Goal: Task Accomplishment & Management: Use online tool/utility

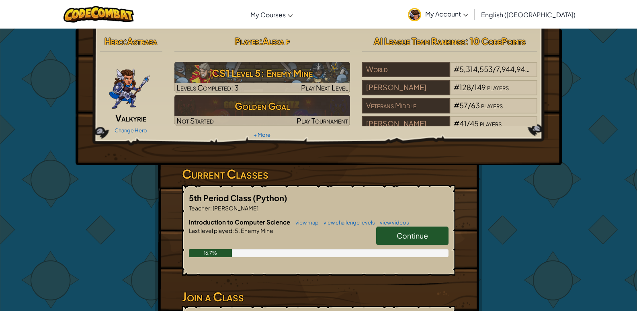
click at [414, 236] on span "Continue" at bounding box center [412, 235] width 31 height 9
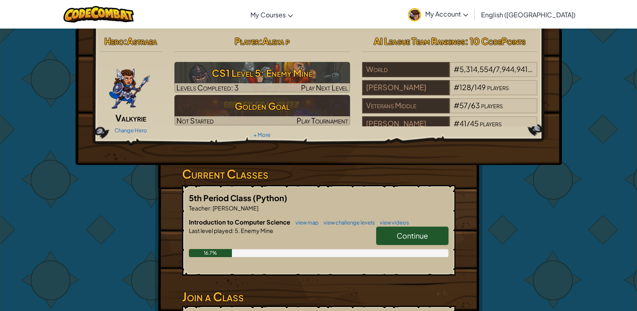
click at [393, 233] on link "Continue" at bounding box center [412, 235] width 72 height 18
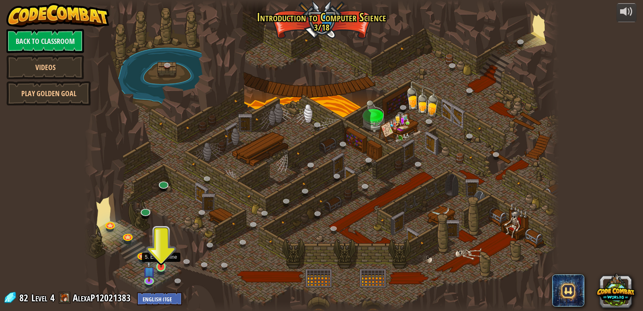
click at [157, 261] on img at bounding box center [161, 254] width 12 height 28
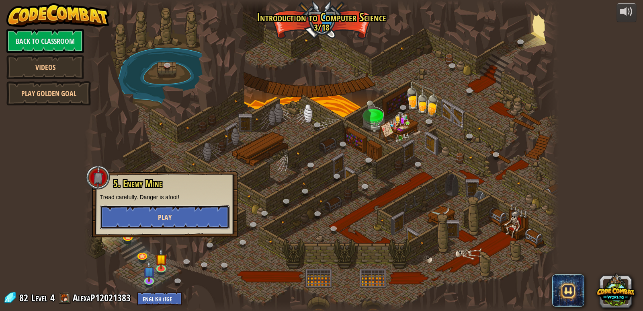
click at [161, 222] on span "Play" at bounding box center [165, 217] width 14 height 10
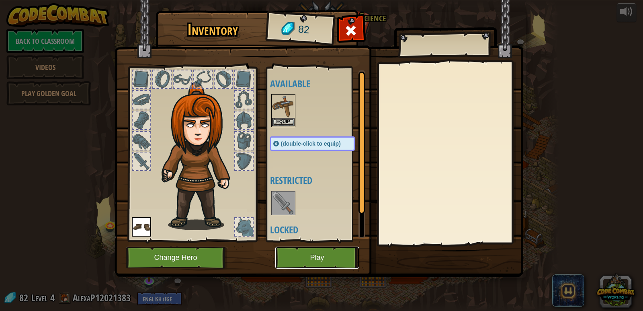
click at [316, 251] on button "Play" at bounding box center [317, 257] width 84 height 22
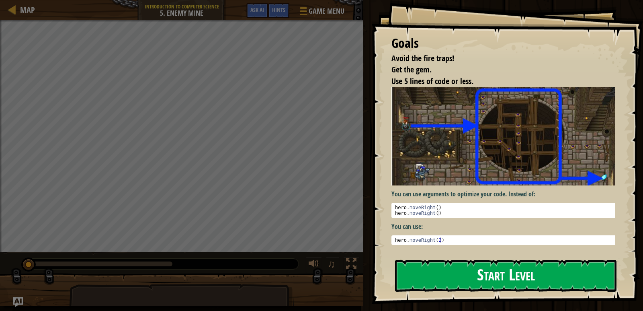
click at [517, 269] on button "Start Level" at bounding box center [505, 276] width 221 height 32
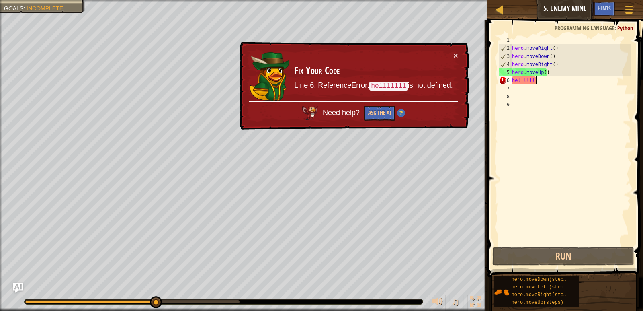
click at [547, 80] on div "hero . moveRight ( ) hero . moveDown ( ) hero . moveRight ( ) hero . moveUp ( )…" at bounding box center [570, 148] width 121 height 225
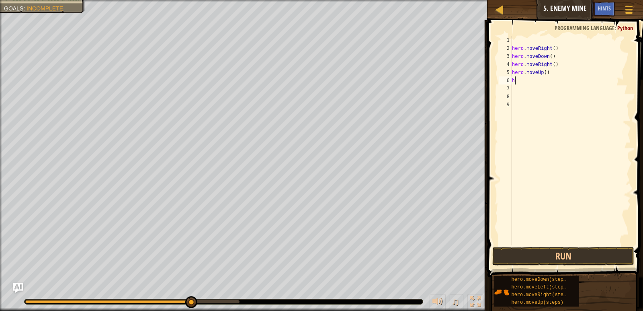
type textarea "he"
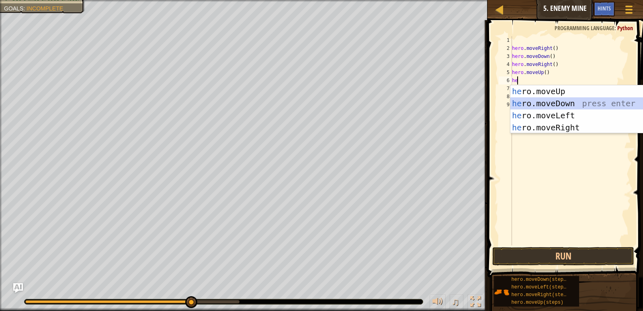
click at [537, 104] on div "he ro.moveUp press enter he ro.moveDown press enter he ro.moveLeft press enter …" at bounding box center [586, 121] width 152 height 72
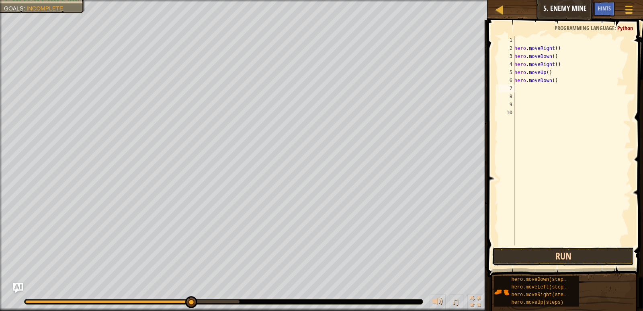
click at [570, 253] on button "Run" at bounding box center [562, 256] width 141 height 18
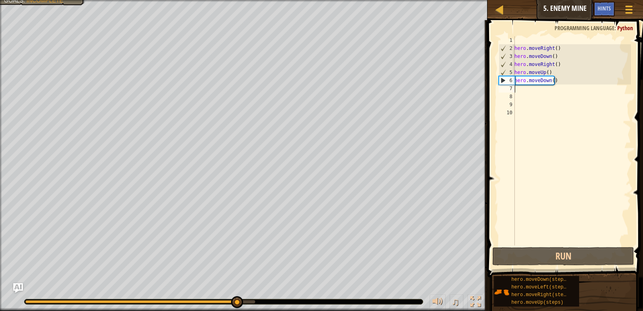
type textarea "h"
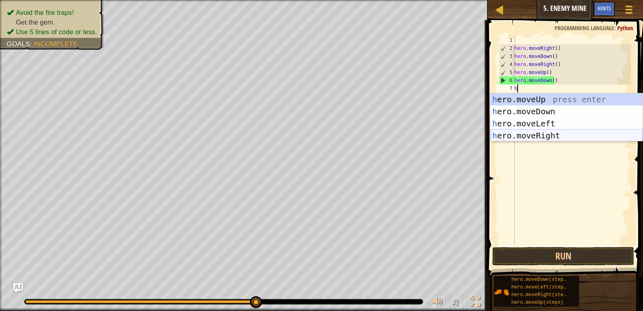
click at [539, 134] on div "h ero.moveUp press enter h ero.moveDown press enter h ero.moveLeft press enter …" at bounding box center [567, 129] width 152 height 72
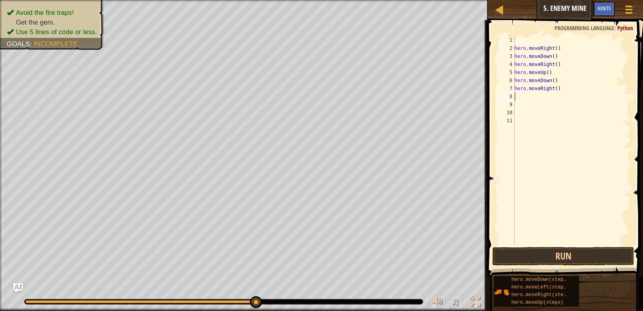
type textarea "h"
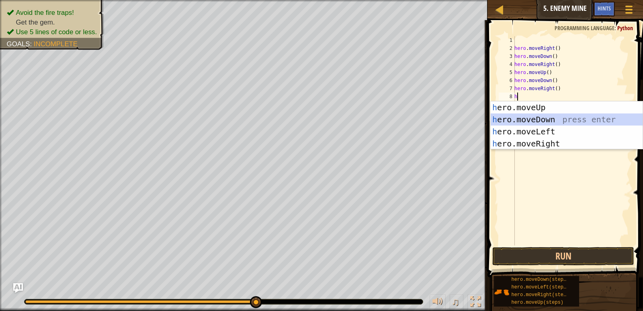
click at [522, 115] on div "h ero.moveUp press enter h ero.moveDown press enter h ero.moveLeft press enter …" at bounding box center [567, 137] width 152 height 72
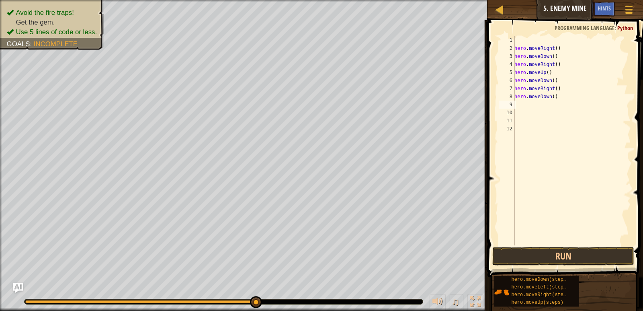
type textarea "h"
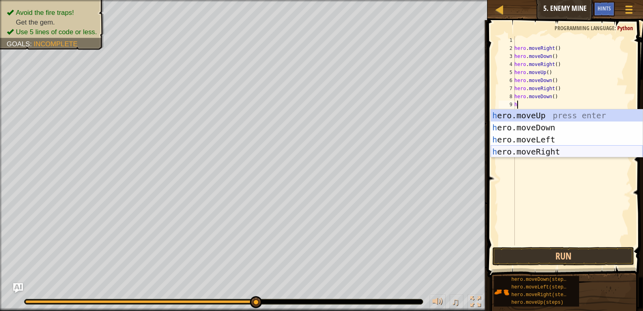
click at [575, 147] on div "h ero.moveUp press enter h ero.moveDown press enter h ero.moveLeft press enter …" at bounding box center [567, 145] width 152 height 72
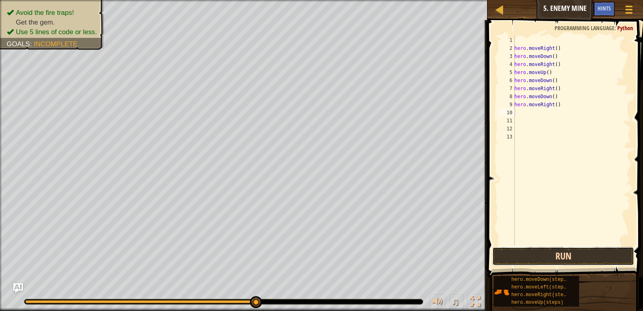
click at [575, 256] on button "Run" at bounding box center [562, 256] width 141 height 18
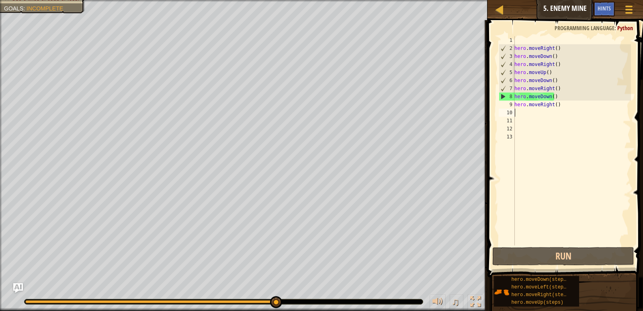
type textarea "h"
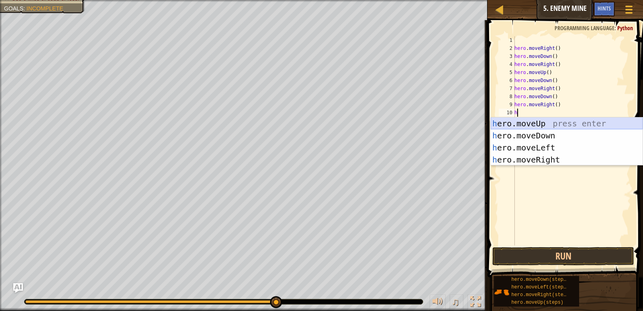
click at [522, 119] on div "h ero.moveUp press enter h ero.moveDown press enter h ero.moveLeft press enter …" at bounding box center [567, 153] width 152 height 72
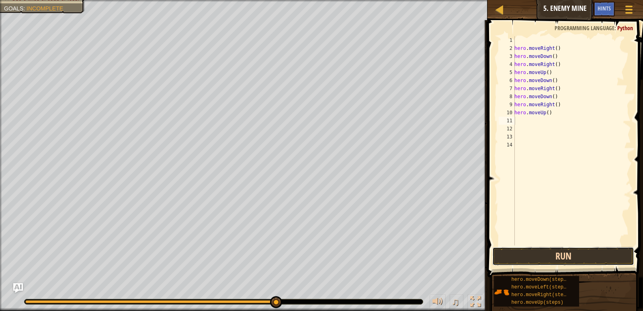
click at [558, 254] on button "Run" at bounding box center [562, 256] width 141 height 18
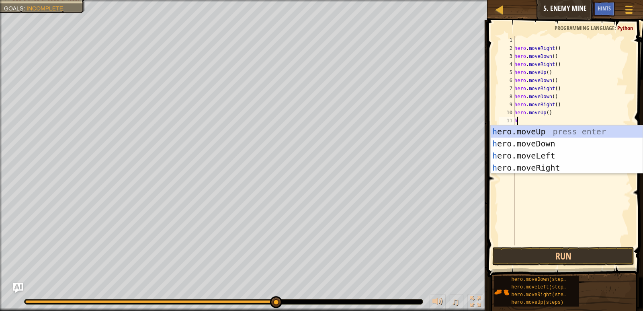
click at [567, 48] on div "hero . moveRight ( ) hero . moveDown ( ) hero . moveRight ( ) hero . moveUp ( )…" at bounding box center [572, 148] width 118 height 225
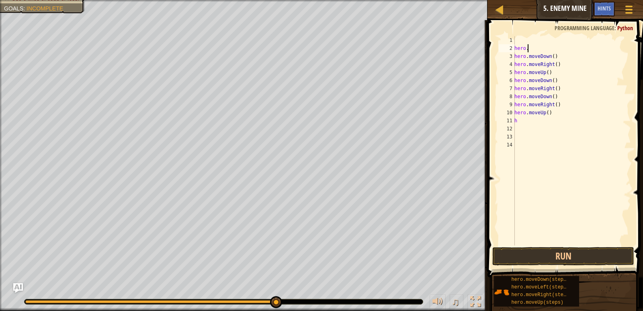
type textarea "h"
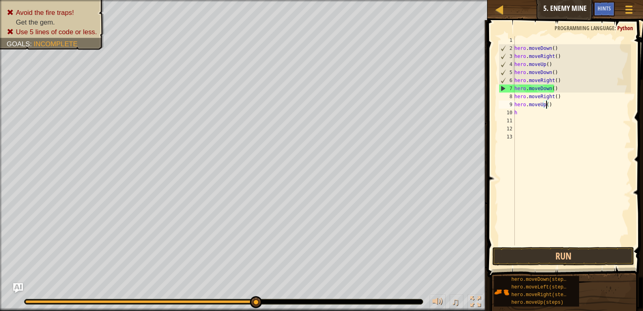
click at [546, 106] on div "hero . moveDown ( ) hero . moveRight ( ) hero . moveUp ( ) hero . moveDown ( ) …" at bounding box center [572, 148] width 118 height 225
click at [550, 108] on div "hero . moveDown ( ) hero . moveRight ( ) hero . moveUp ( ) hero . moveDown ( ) …" at bounding box center [572, 148] width 118 height 225
type textarea "h"
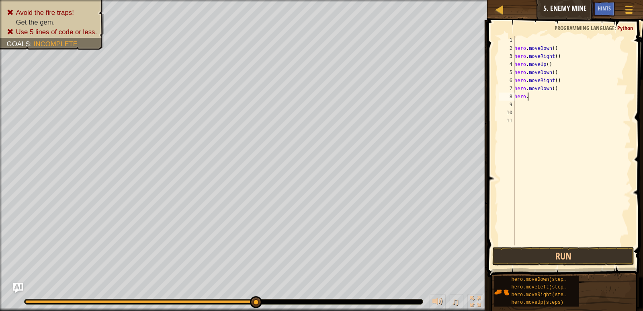
type textarea "h"
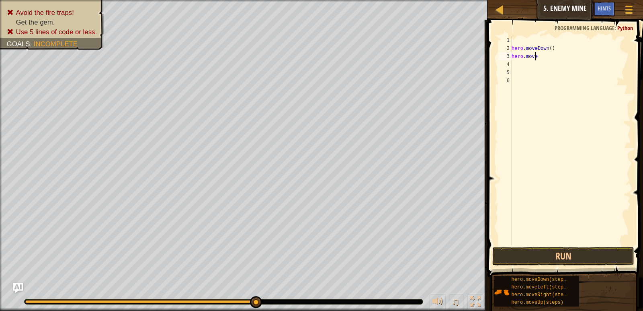
type textarea "h"
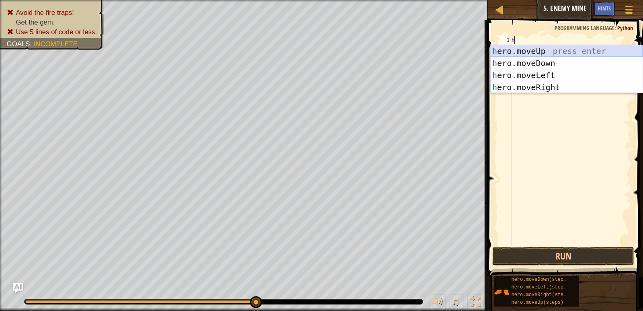
click at [514, 51] on div "h ero.moveUp press enter h ero.moveDown press enter h ero.moveLeft press enter …" at bounding box center [567, 81] width 152 height 72
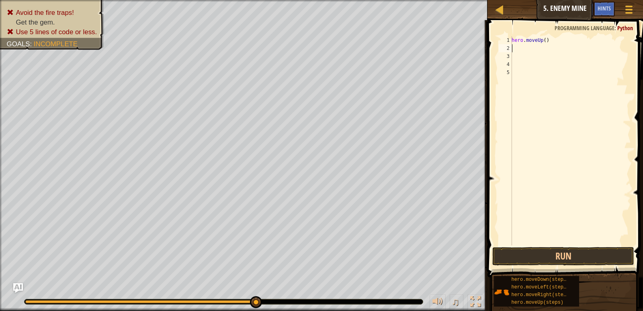
click at [519, 47] on div "hero . moveUp ( )" at bounding box center [570, 148] width 121 height 225
click at [546, 41] on div "hero . moveUp ( )" at bounding box center [570, 148] width 121 height 225
type textarea "h"
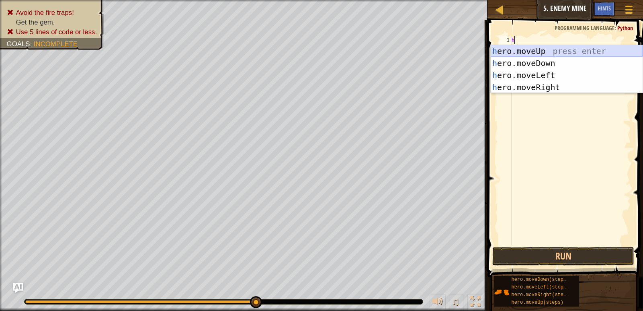
click at [549, 52] on div "h ero.moveUp press enter h ero.moveDown press enter h ero.moveLeft press enter …" at bounding box center [567, 81] width 152 height 72
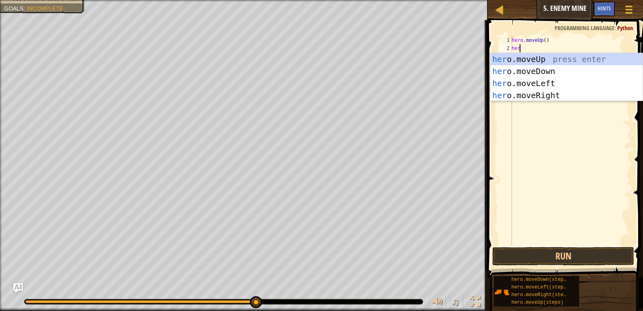
type textarea "her"
click at [548, 59] on div "her o.moveUp press enter her o.moveDown press enter her o.moveLeft press enter …" at bounding box center [567, 89] width 152 height 72
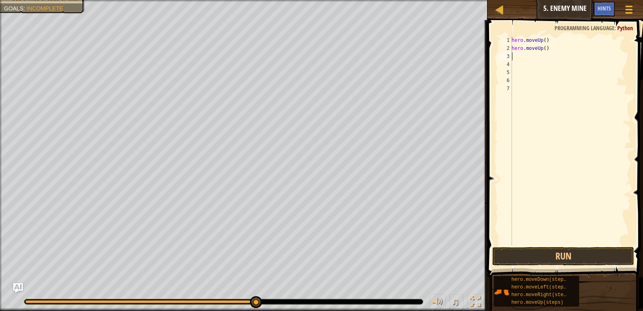
click at [519, 56] on div "hero . moveUp ( ) hero . moveUp ( )" at bounding box center [570, 148] width 121 height 225
type textarea "h"
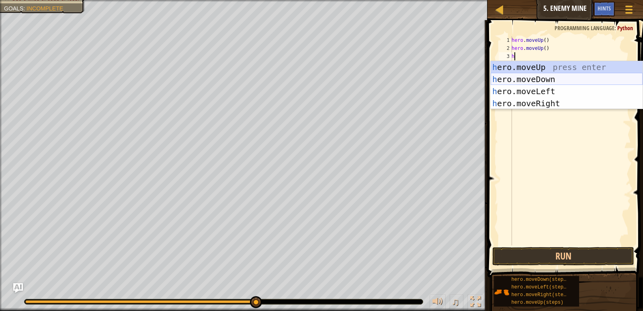
click at [531, 80] on div "h ero.moveUp press enter h ero.moveDown press enter h ero.moveLeft press enter …" at bounding box center [567, 97] width 152 height 72
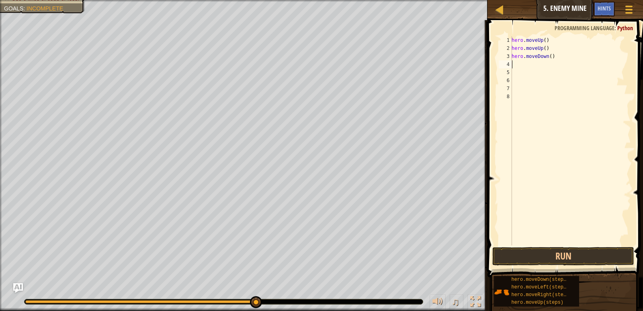
click at [526, 63] on div "hero . moveUp ( ) hero . moveUp ( ) hero . moveDown ( )" at bounding box center [570, 148] width 121 height 225
type textarea "h"
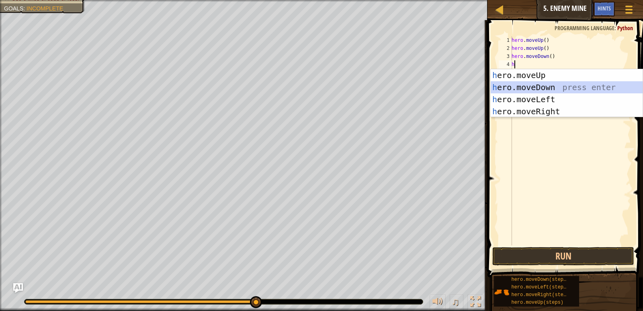
click at [532, 84] on div "h ero.moveUp press enter h ero.moveDown press enter h ero.moveLeft press enter …" at bounding box center [567, 105] width 152 height 72
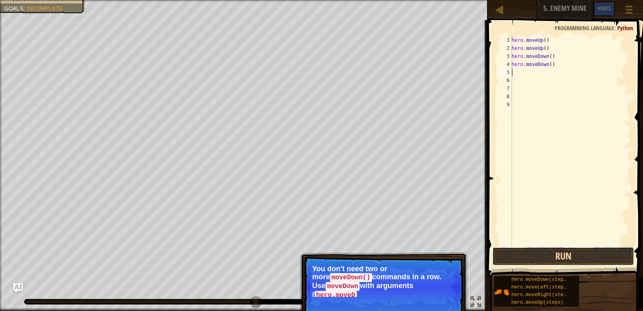
click at [566, 259] on button "Run" at bounding box center [562, 256] width 141 height 18
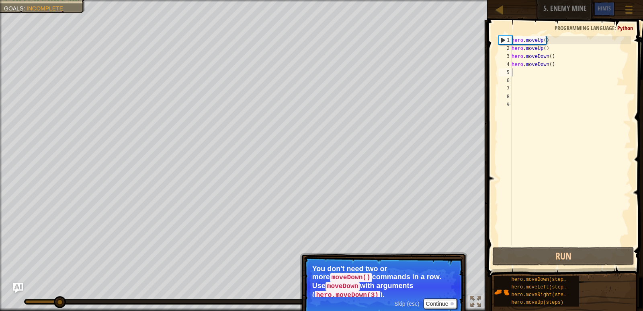
click at [554, 65] on div "hero . moveUp ( ) hero . moveUp ( ) hero . moveDown ( ) hero . moveDown ( )" at bounding box center [570, 148] width 121 height 225
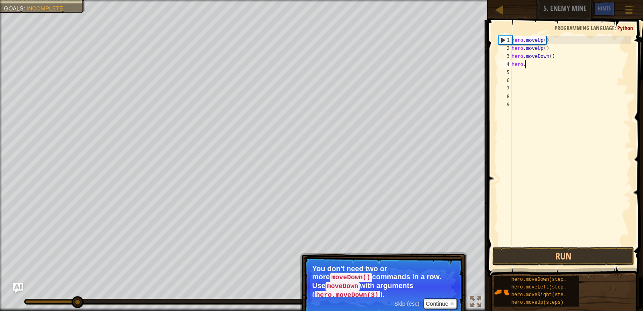
type textarea "h"
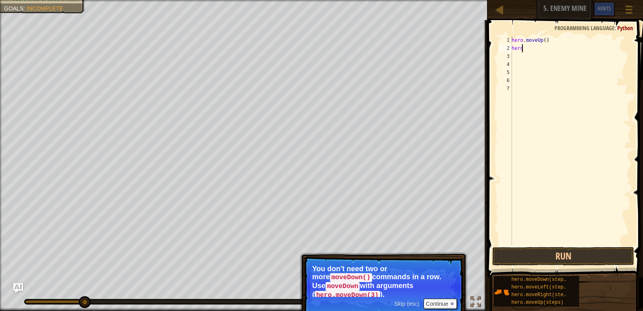
type textarea "h"
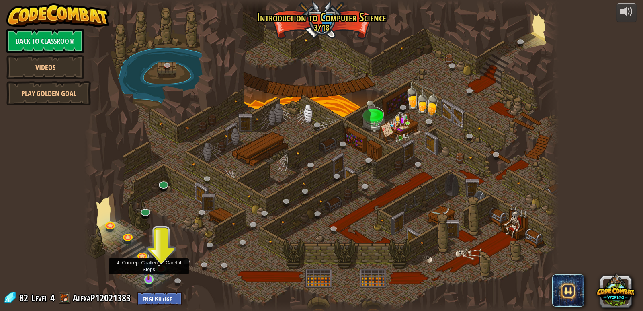
click at [146, 277] on img at bounding box center [149, 266] width 12 height 28
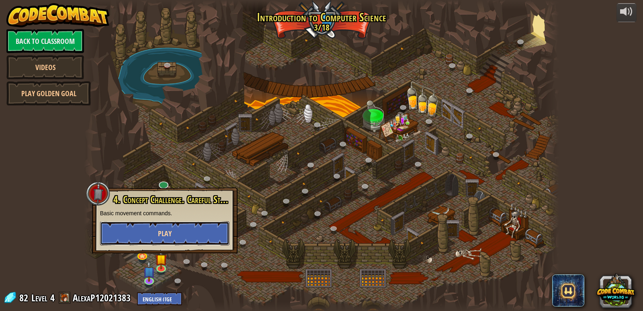
click at [158, 232] on span "Play" at bounding box center [165, 233] width 14 height 10
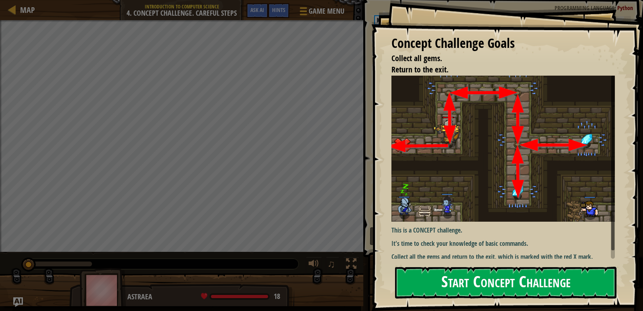
click at [425, 280] on button "Start Concept Challenge" at bounding box center [505, 282] width 221 height 32
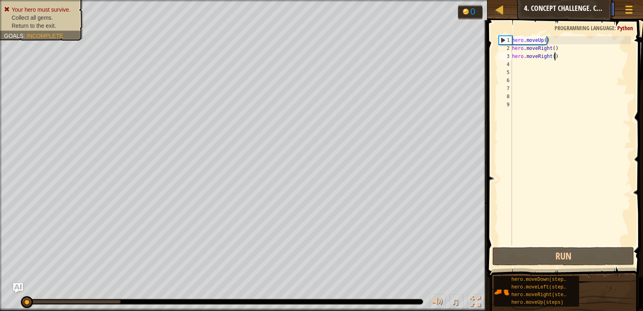
click at [560, 54] on div "hero . moveUp ( ) hero . moveRight ( ) hero . moveRight ( )" at bounding box center [570, 148] width 121 height 225
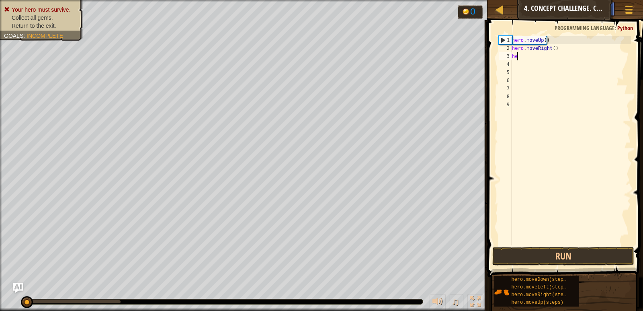
type textarea "h"
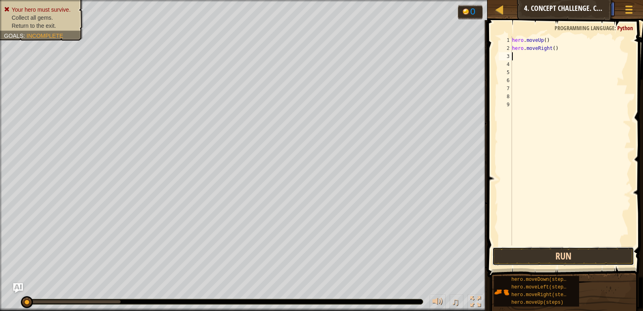
click at [550, 253] on button "Run" at bounding box center [562, 256] width 141 height 18
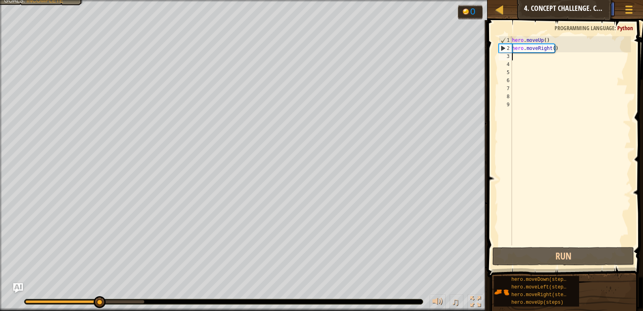
type textarea "h"
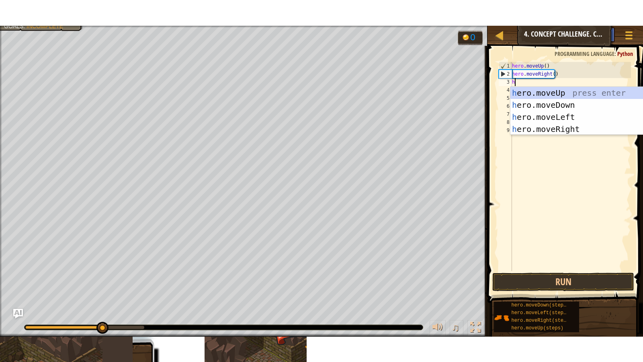
scroll to position [4, 0]
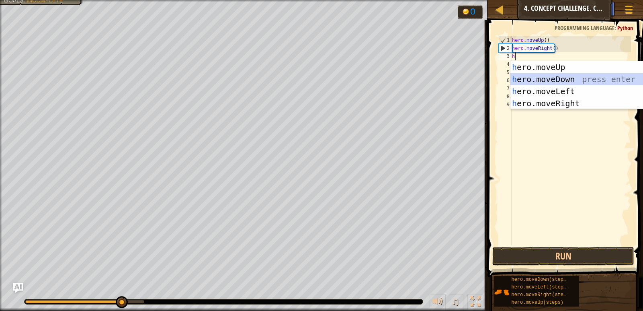
click at [555, 79] on div "h ero.moveUp press enter h ero.moveDown press enter h ero.moveLeft press enter …" at bounding box center [586, 97] width 152 height 72
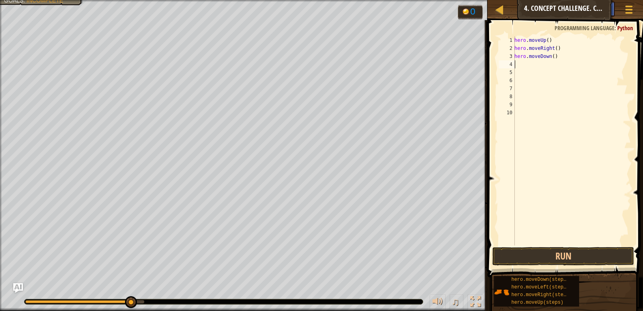
type textarea "h"
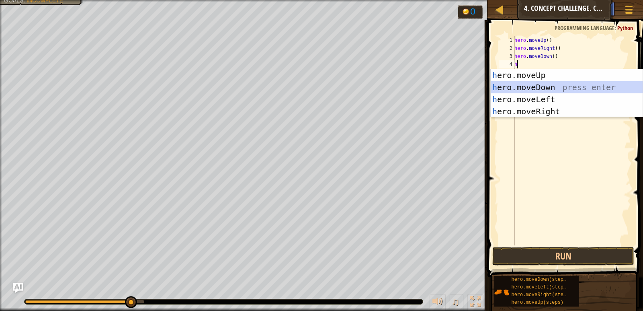
click at [535, 86] on div "h ero.moveUp press enter h ero.moveDown press enter h ero.moveLeft press enter …" at bounding box center [567, 105] width 152 height 72
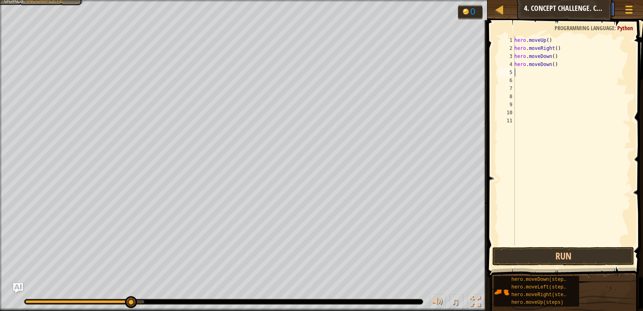
click at [525, 72] on div "hero . moveUp ( ) hero . moveRight ( ) hero . moveDown ( ) hero . moveDown ( )" at bounding box center [572, 148] width 118 height 225
type textarea "h"
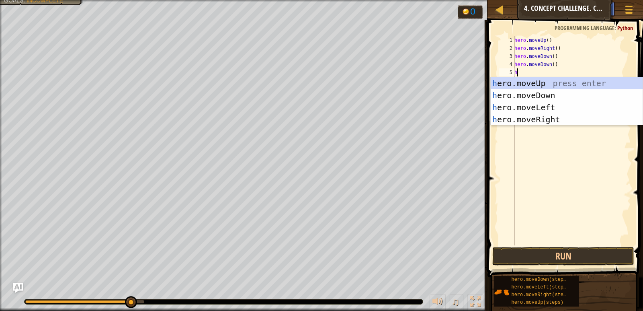
click at [517, 78] on div "h ero.moveUp press enter h ero.moveDown press enter h ero.moveLeft press enter …" at bounding box center [567, 113] width 152 height 72
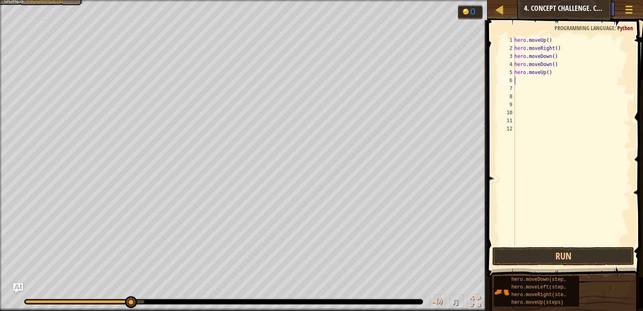
type textarea "h"
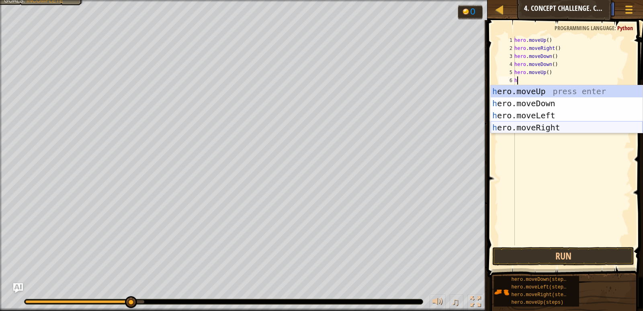
click at [546, 128] on div "h ero.moveUp press enter h ero.moveDown press enter h ero.moveLeft press enter …" at bounding box center [567, 121] width 152 height 72
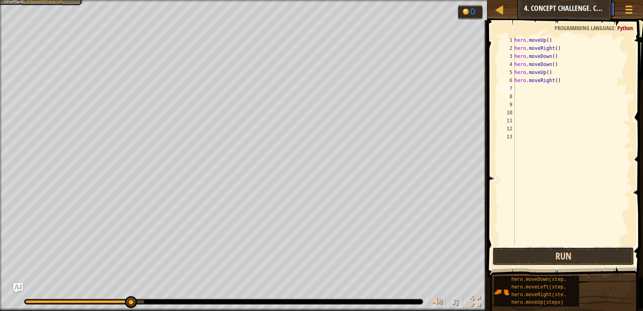
click at [544, 253] on button "Run" at bounding box center [562, 256] width 141 height 18
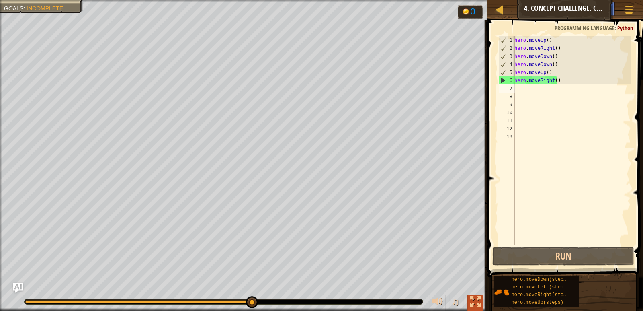
click at [478, 303] on div at bounding box center [475, 301] width 10 height 10
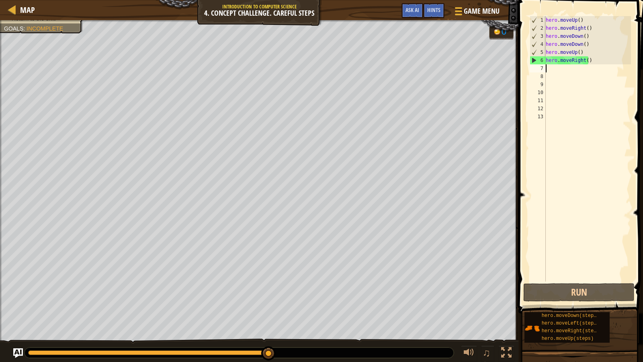
type textarea "h"
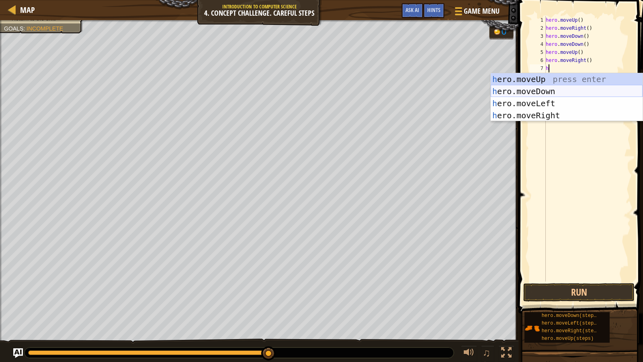
click at [561, 90] on div "h ero.moveUp press enter h ero.moveDown press enter h ero.moveLeft press enter …" at bounding box center [567, 109] width 152 height 72
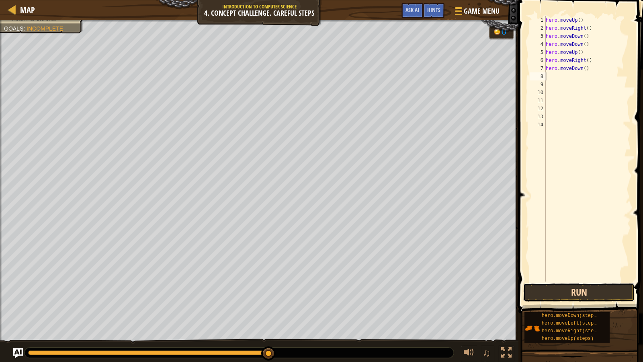
click at [582, 290] on button "Run" at bounding box center [578, 292] width 111 height 18
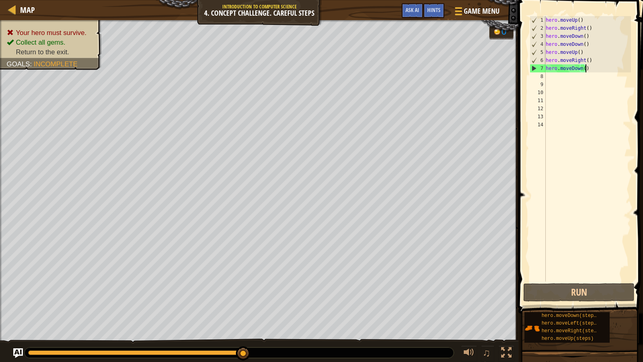
click at [594, 67] on div "hero . moveUp ( ) hero . moveRight ( ) hero . moveDown ( ) hero . moveDown ( ) …" at bounding box center [587, 156] width 87 height 281
type textarea "h"
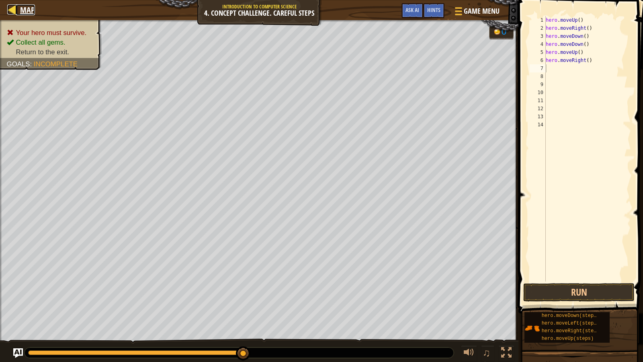
click at [14, 7] on div at bounding box center [12, 9] width 10 height 10
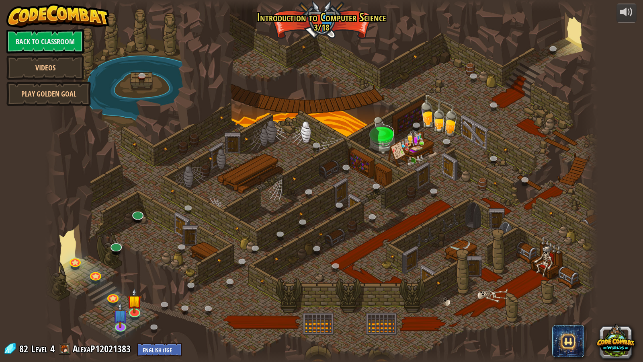
click at [318, 196] on div at bounding box center [321, 181] width 553 height 362
click at [123, 310] on img at bounding box center [120, 309] width 15 height 34
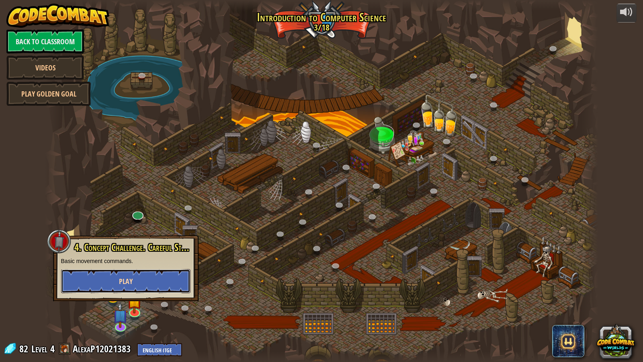
click at [144, 283] on button "Play" at bounding box center [125, 281] width 129 height 24
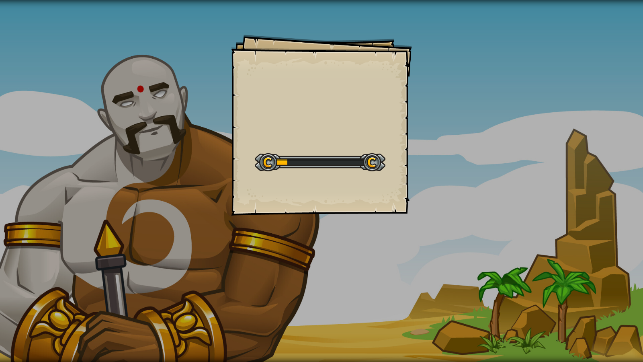
click at [294, 176] on div "Start Level" at bounding box center [320, 161] width 131 height 32
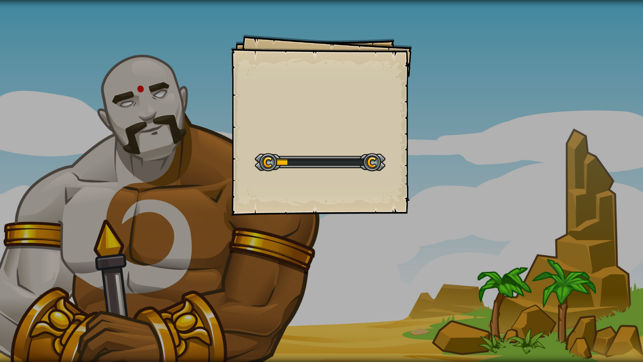
click at [294, 176] on div "Start Level" at bounding box center [320, 161] width 131 height 32
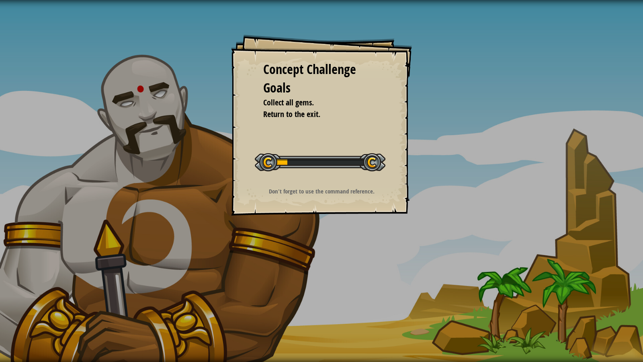
click at [294, 176] on div "Start Concept Challenge" at bounding box center [320, 161] width 131 height 32
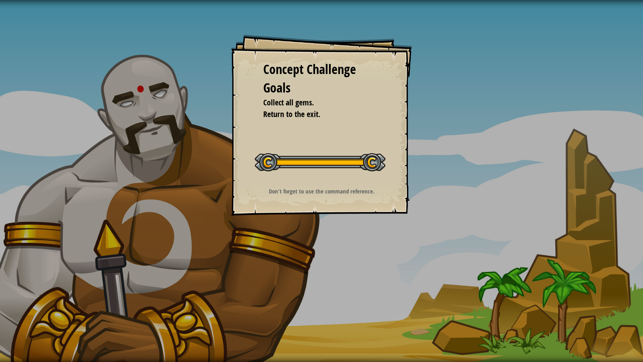
click at [294, 176] on div "Start Concept Challenge" at bounding box center [320, 161] width 131 height 32
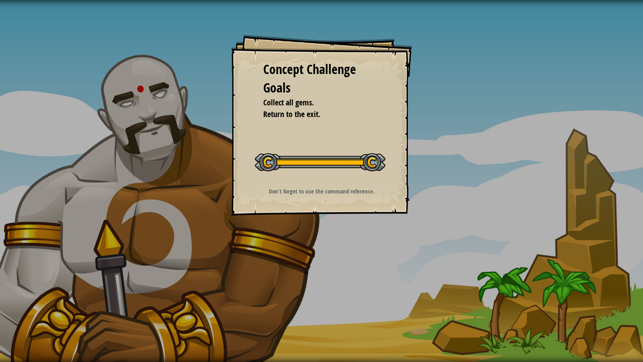
click at [294, 176] on div "Start Concept Challenge" at bounding box center [320, 161] width 131 height 32
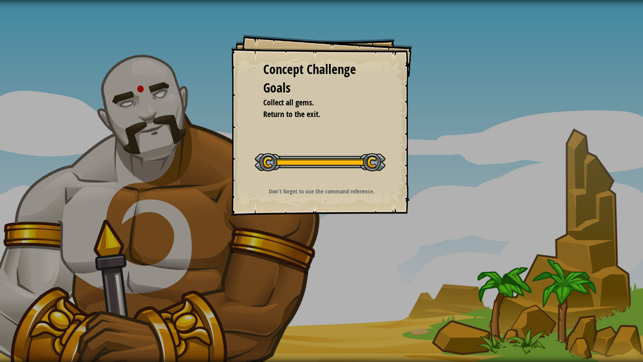
click at [294, 176] on div "Start Concept Challenge" at bounding box center [320, 161] width 131 height 32
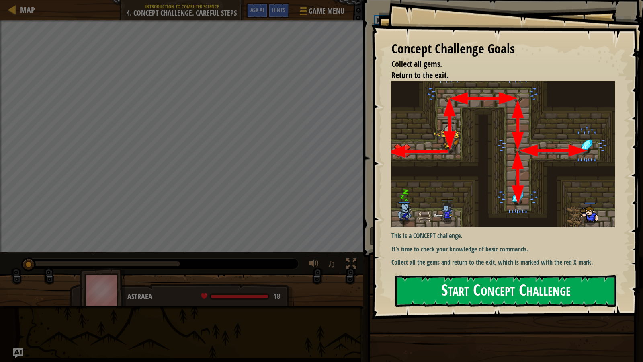
click at [518, 294] on button "Start Concept Challenge" at bounding box center [505, 291] width 221 height 32
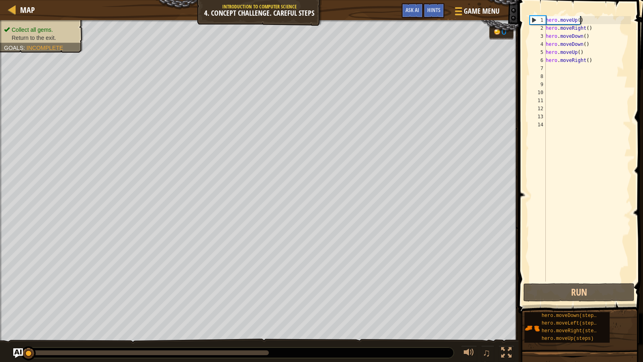
click at [592, 17] on div "hero . moveUp ( ) hero . moveRight ( ) hero . moveDown ( ) hero . moveDown ( ) …" at bounding box center [587, 156] width 87 height 281
type textarea "hero.moveUp()"
click at [569, 296] on button "Run" at bounding box center [578, 292] width 111 height 18
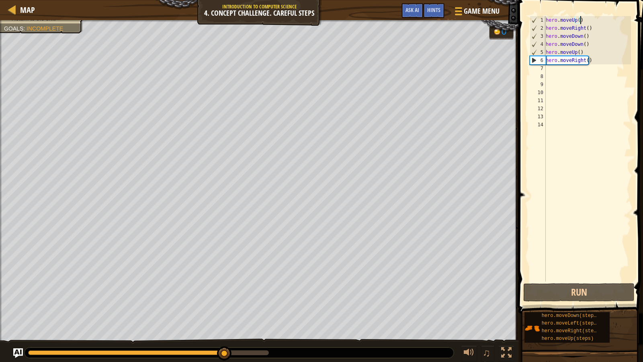
click at [557, 72] on div "hero . moveUp ( ) hero . moveRight ( ) hero . moveDown ( ) hero . moveDown ( ) …" at bounding box center [587, 156] width 87 height 281
click at [554, 67] on div "hero . moveUp ( ) hero . moveRight ( ) hero . moveDown ( ) hero . moveDown ( ) …" at bounding box center [587, 156] width 87 height 281
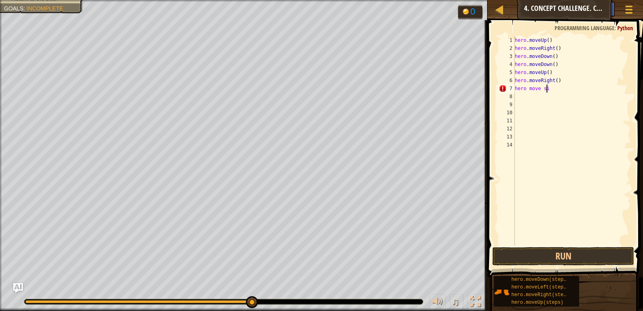
scroll to position [4, 2]
type textarea "hero move side"
click at [542, 91] on div "hero . moveUp ( ) hero . moveRight ( ) hero . moveDown ( ) hero . moveDown ( ) …" at bounding box center [572, 148] width 118 height 225
click at [532, 256] on button "Run" at bounding box center [562, 256] width 141 height 18
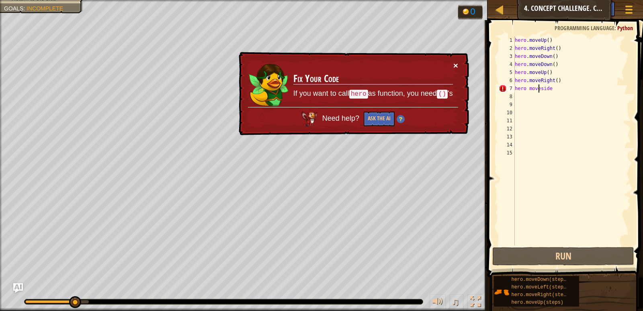
click at [456, 63] on button "×" at bounding box center [455, 65] width 5 height 8
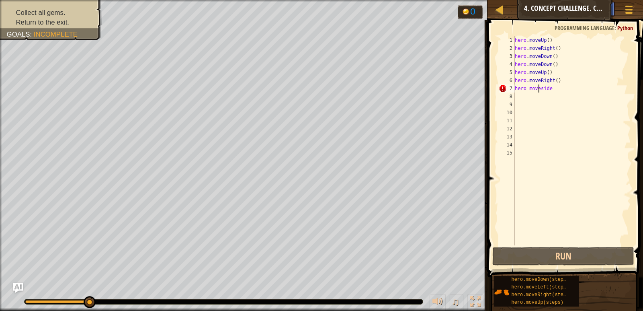
click at [552, 87] on div "hero . moveUp ( ) hero . moveRight ( ) hero . moveDown ( ) hero . moveDown ( ) …" at bounding box center [572, 148] width 118 height 225
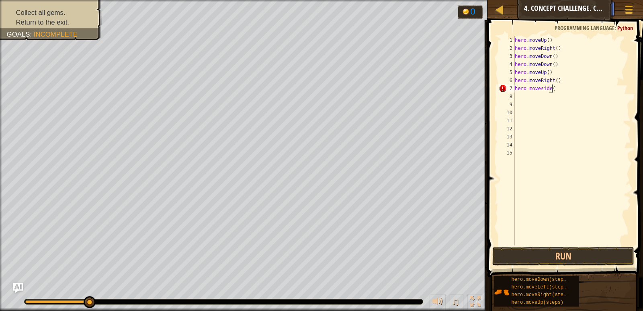
type textarea "hero moveside()"
click at [541, 253] on button "Run" at bounding box center [562, 256] width 141 height 18
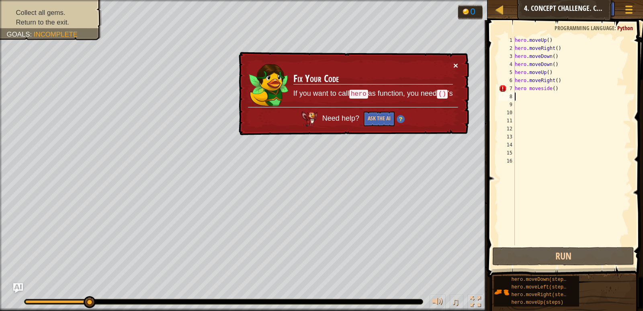
click at [454, 62] on button "×" at bounding box center [455, 65] width 5 height 8
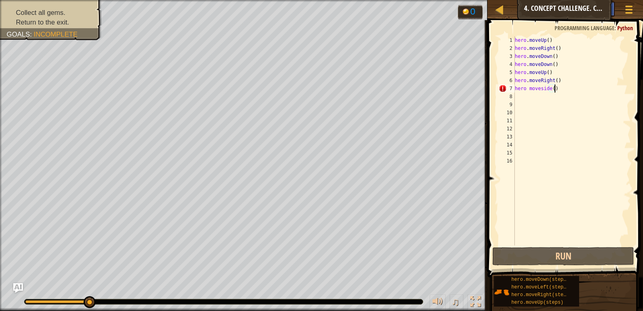
click at [578, 89] on div "hero . moveUp ( ) hero . moveRight ( ) hero . moveDown ( ) hero . moveDown ( ) …" at bounding box center [572, 148] width 118 height 225
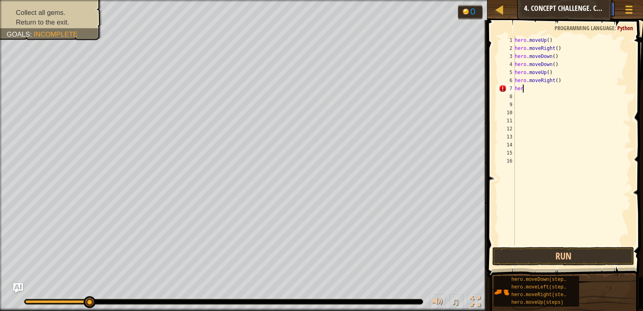
type textarea "h"
click at [521, 87] on div "hero . moveUp ( ) hero . moveRight ( ) hero . moveDown ( ) hero . moveDown ( ) …" at bounding box center [572, 148] width 118 height 225
